Goal: Information Seeking & Learning: Find specific fact

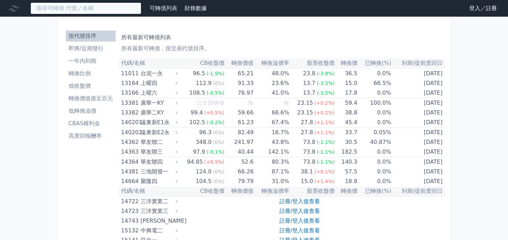
click at [90, 9] on input at bounding box center [85, 8] width 111 height 12
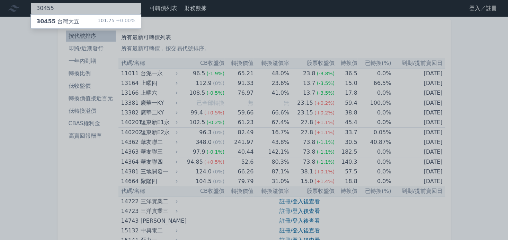
type input "30455"
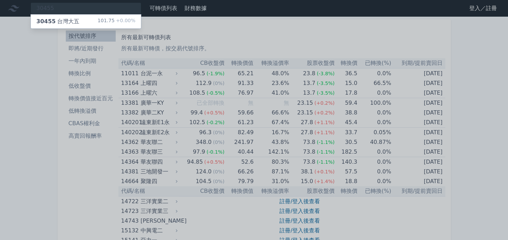
click at [89, 17] on div "30455 台灣大五 101.75 +0.00%" at bounding box center [86, 22] width 110 height 14
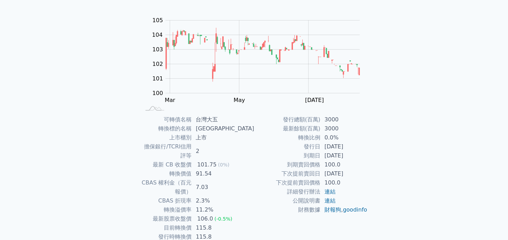
scroll to position [69, 0]
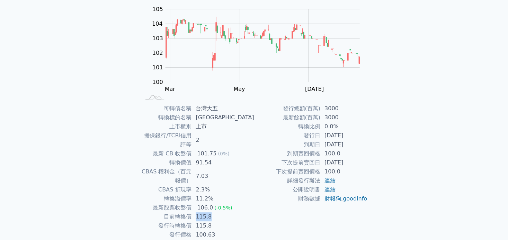
drag, startPoint x: 229, startPoint y: 198, endPoint x: 208, endPoint y: 198, distance: 20.4
click at [208, 212] on td "115.8" at bounding box center [222, 216] width 62 height 9
drag, startPoint x: 208, startPoint y: 198, endPoint x: 217, endPoint y: 202, distance: 9.6
click at [217, 202] on tbody "可轉債名稱 台灣大五 轉換標的名稱 [GEOGRAPHIC_DATA] 上市櫃別 上市 擔保銀行/TCRI信用評等 2 最新 CB 收盤價 101.75 (0…" at bounding box center [198, 171] width 114 height 135
drag, startPoint x: 217, startPoint y: 202, endPoint x: 262, endPoint y: 217, distance: 47.3
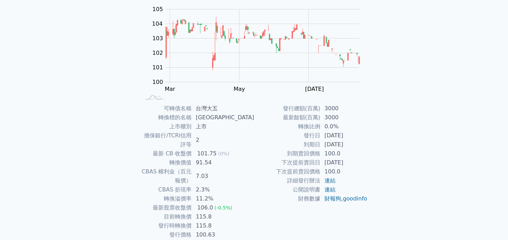
click at [262, 217] on div "發行總額(百萬) 3000 最新餘額(百萬) 3000 轉換比例 0.0% 發行日 [DATE] 到期日 [DATE] 到期賣回價格 100.0 下次提前賣回…" at bounding box center [311, 171] width 114 height 135
